Goal: Task Accomplishment & Management: Use online tool/utility

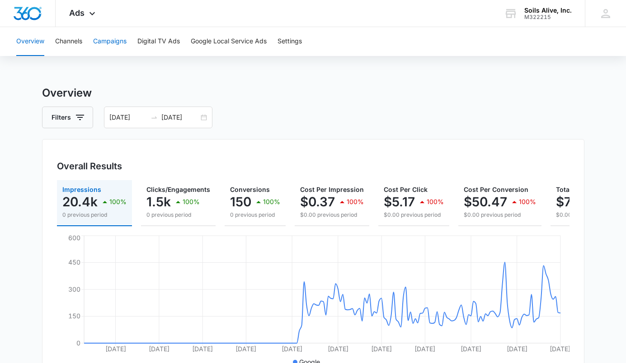
click at [113, 42] on button "Campaigns" at bounding box center [109, 41] width 33 height 29
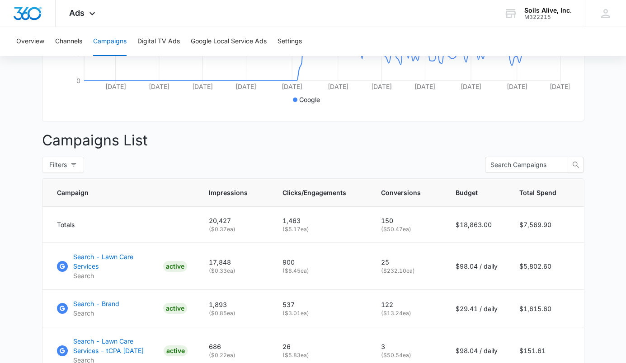
scroll to position [335, 0]
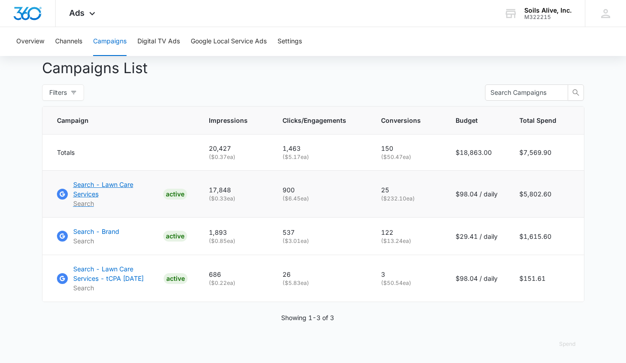
click at [138, 192] on p "Search - Lawn Care Services" at bounding box center [116, 189] width 86 height 19
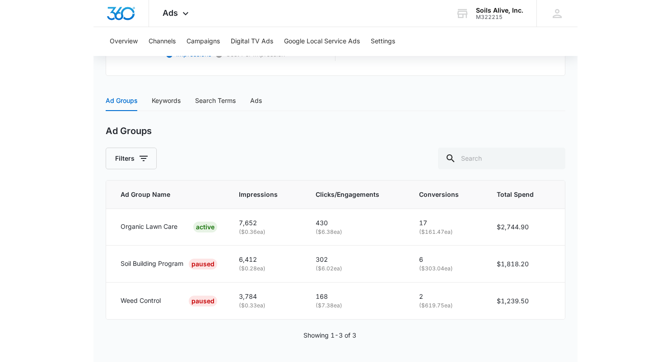
scroll to position [338, 0]
